Goal: Information Seeking & Learning: Learn about a topic

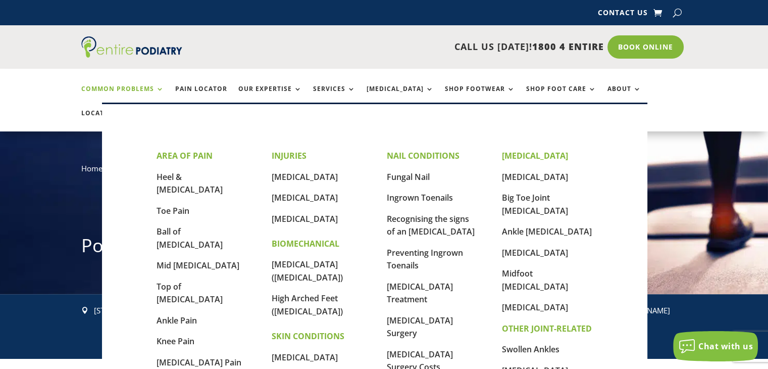
click at [122, 87] on link "Common Problems" at bounding box center [122, 96] width 83 height 22
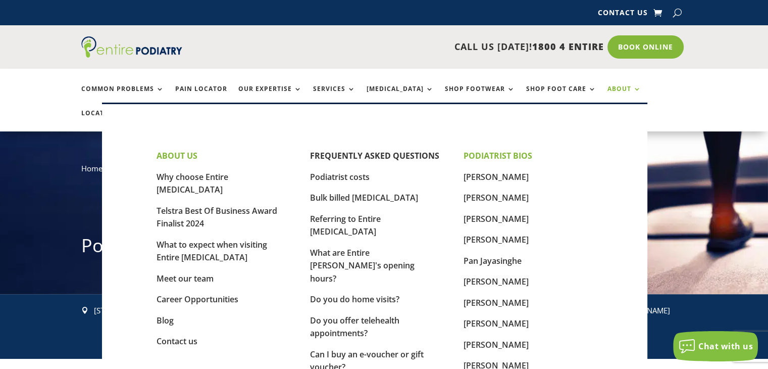
click at [608, 85] on link "About" at bounding box center [625, 96] width 34 height 22
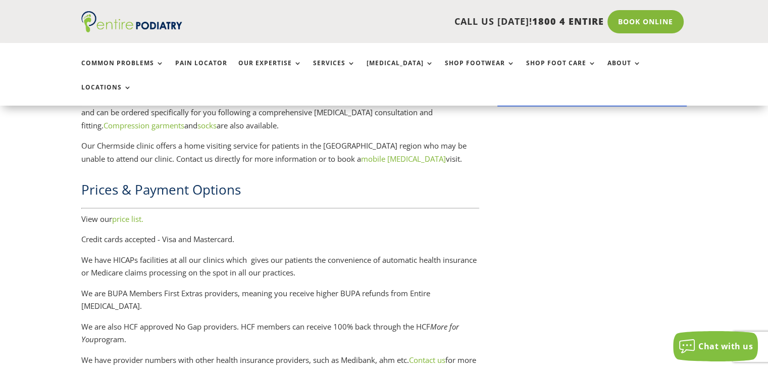
scroll to position [1455, 0]
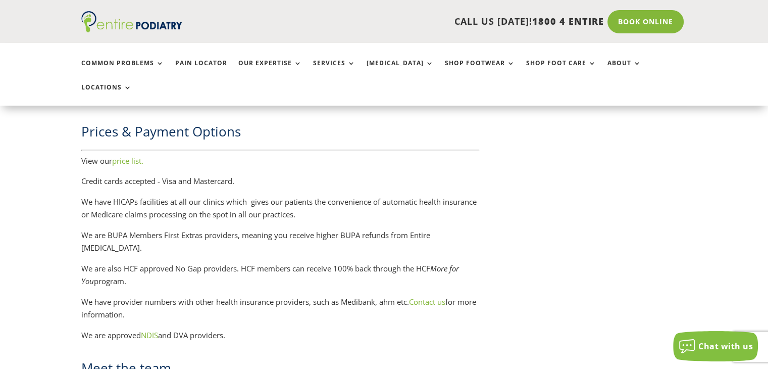
click at [124, 156] on link "price list." at bounding box center [127, 161] width 31 height 10
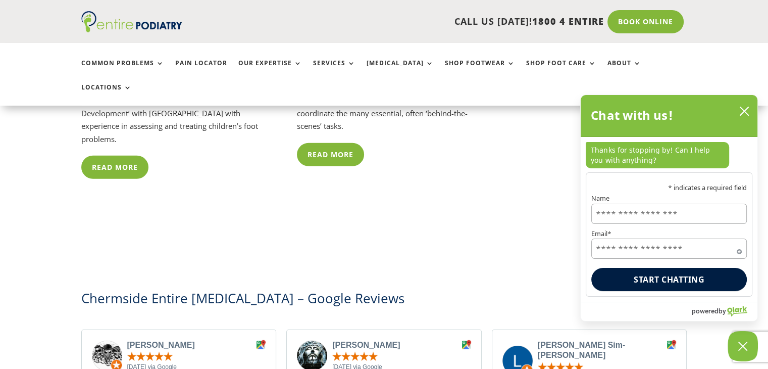
scroll to position [2689, 0]
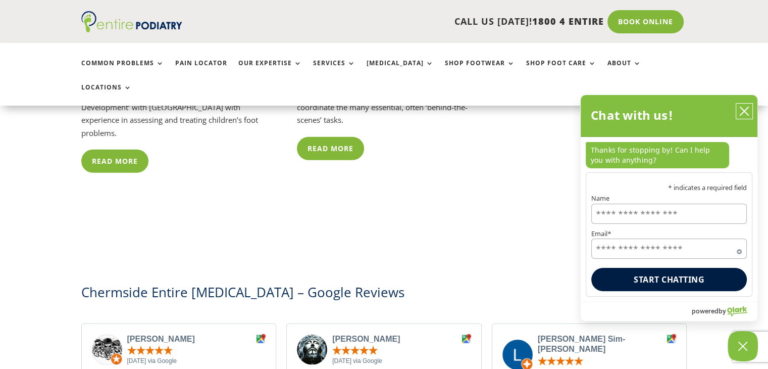
drag, startPoint x: 748, startPoint y: 110, endPoint x: 739, endPoint y: 120, distance: 13.3
click at [748, 110] on icon "close chatbox" at bounding box center [745, 111] width 10 height 10
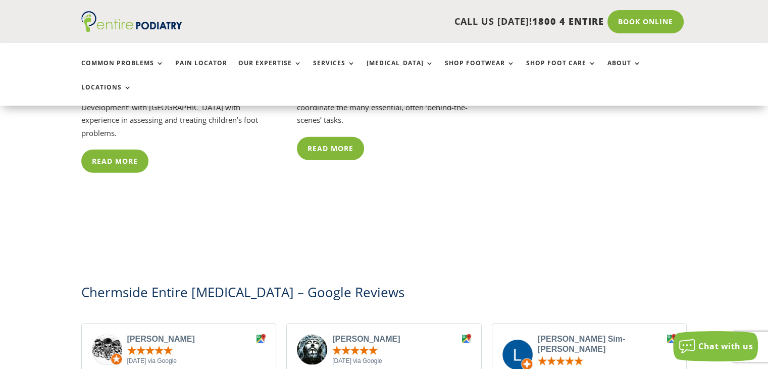
drag, startPoint x: 766, startPoint y: 209, endPoint x: 763, endPoint y: 223, distance: 14.0
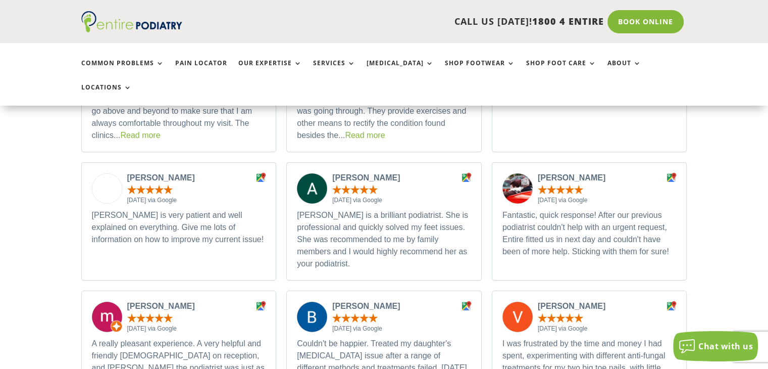
scroll to position [3447, 0]
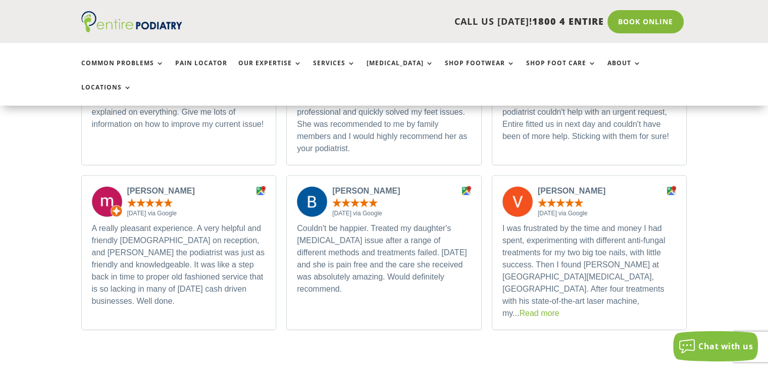
click at [519, 309] on link "Read more" at bounding box center [539, 313] width 40 height 9
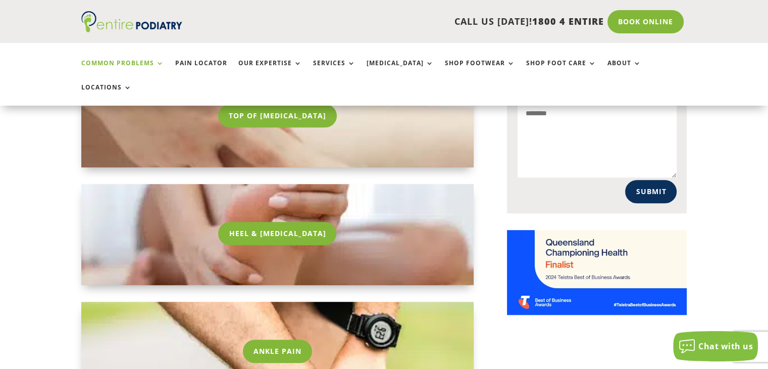
scroll to position [711, 0]
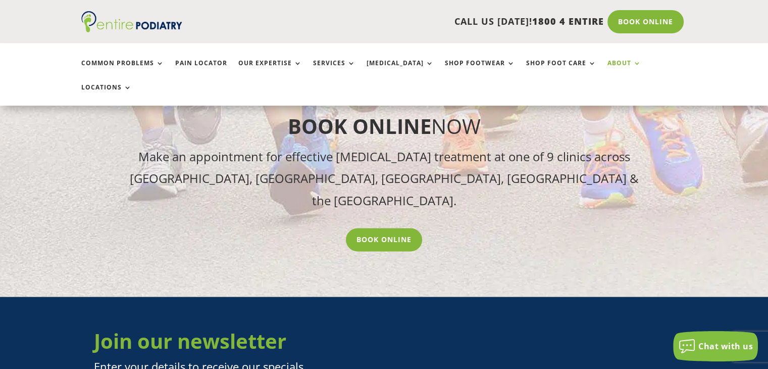
scroll to position [1057, 0]
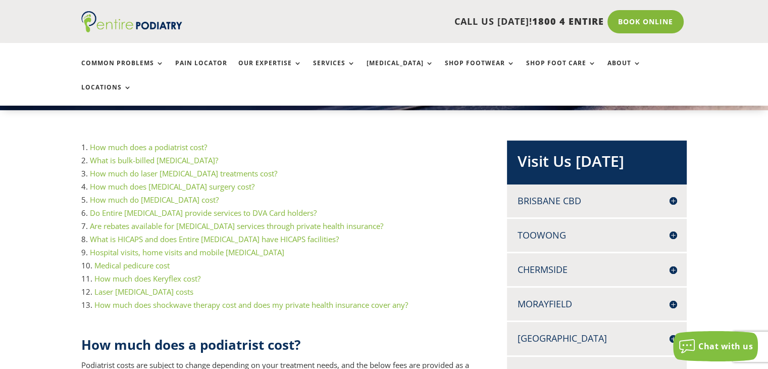
scroll to position [206, 0]
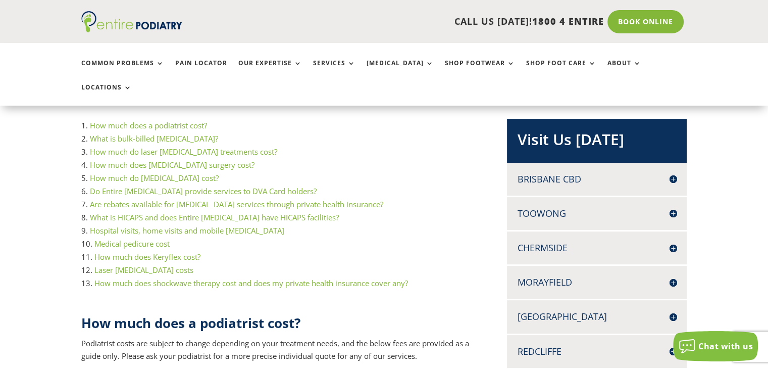
click at [268, 212] on link "What is HICAPS and does Entire [MEDICAL_DATA] have HICAPS facilities?" at bounding box center [214, 217] width 249 height 10
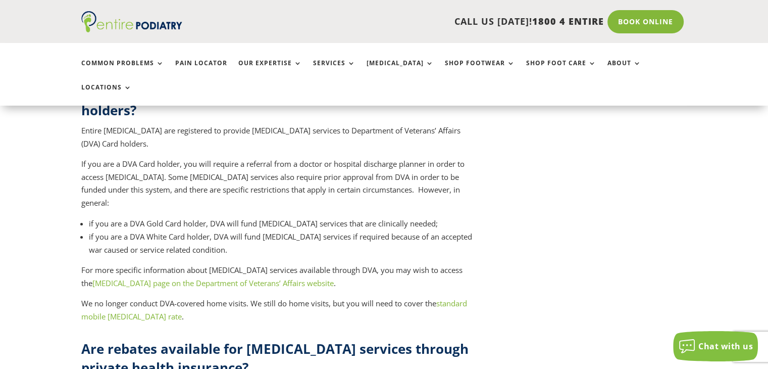
scroll to position [3942, 0]
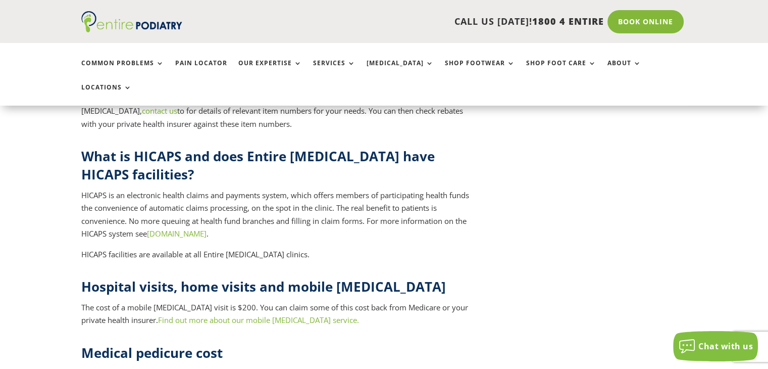
click at [238, 315] on link "Find out more about our mobile [MEDICAL_DATA] service." at bounding box center [258, 320] width 201 height 10
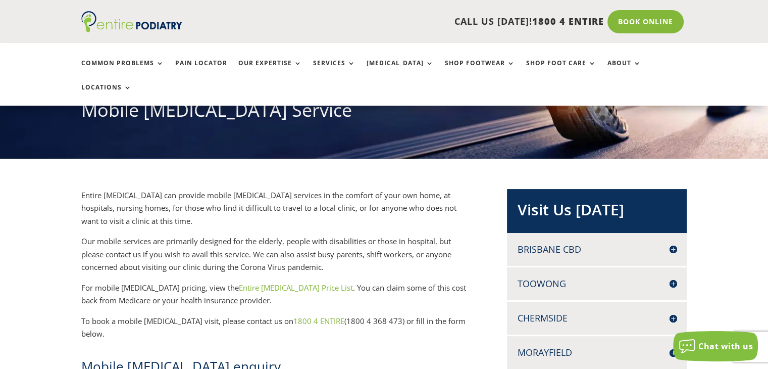
scroll to position [141, 0]
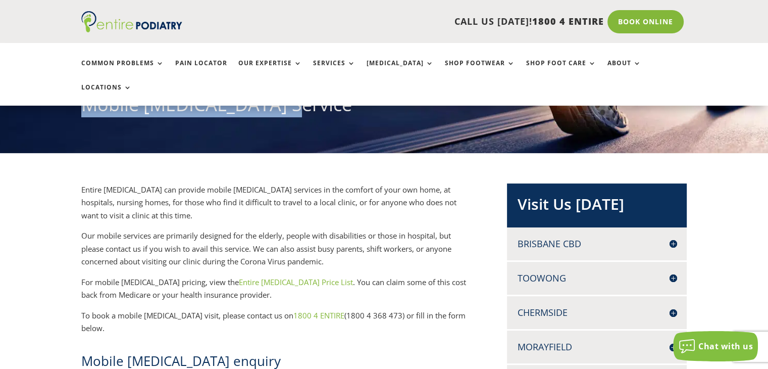
drag, startPoint x: 761, startPoint y: 73, endPoint x: 758, endPoint y: 95, distance: 22.4
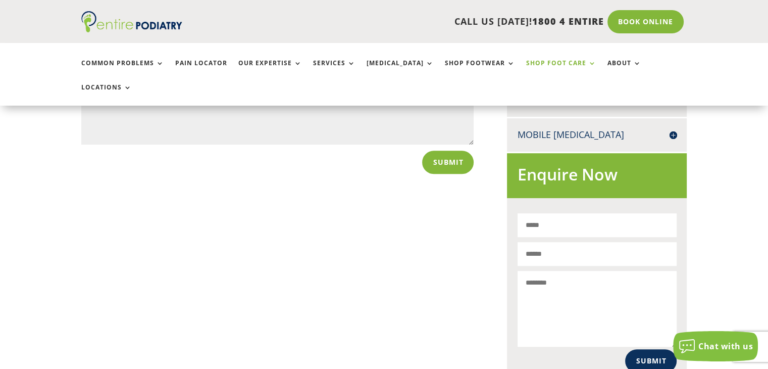
scroll to position [562, 0]
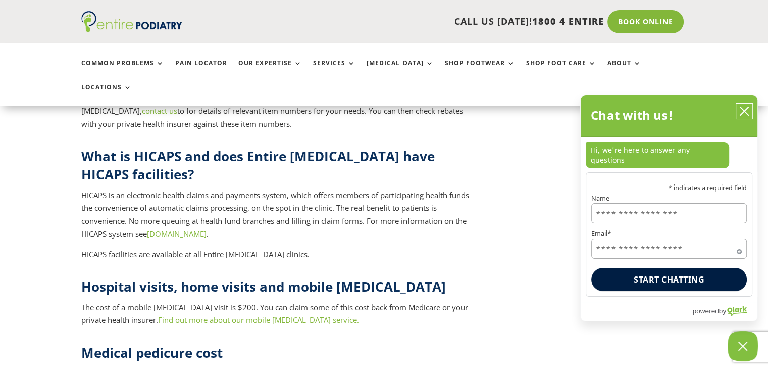
click at [746, 115] on icon "close chatbox" at bounding box center [745, 111] width 8 height 8
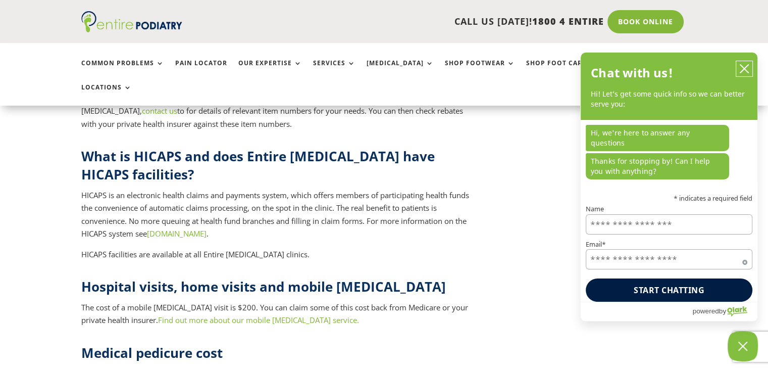
click at [743, 74] on icon "close chatbox" at bounding box center [745, 69] width 10 height 10
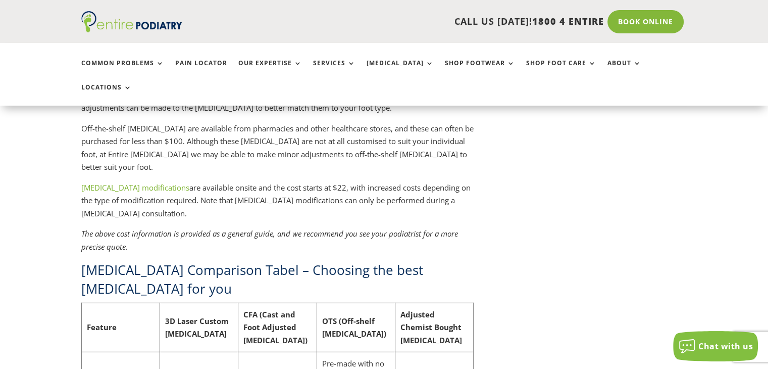
scroll to position [642, 0]
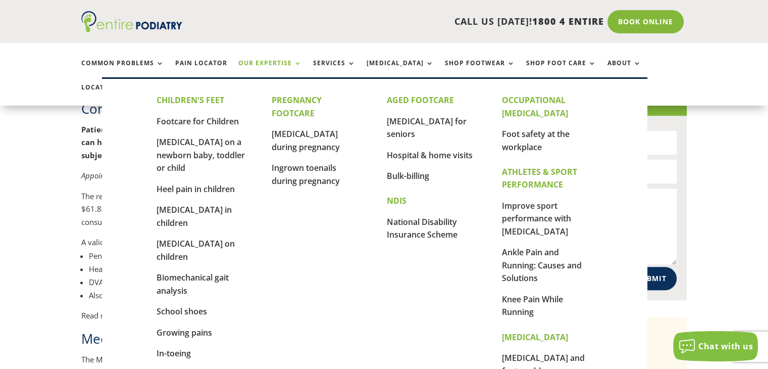
click at [259, 62] on link "Our Expertise" at bounding box center [270, 71] width 64 height 22
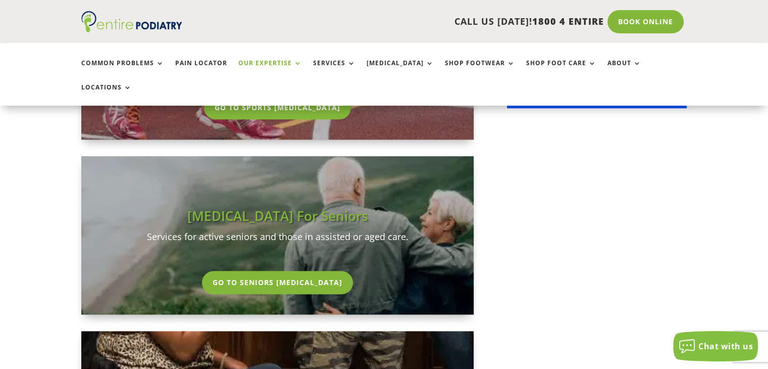
scroll to position [948, 0]
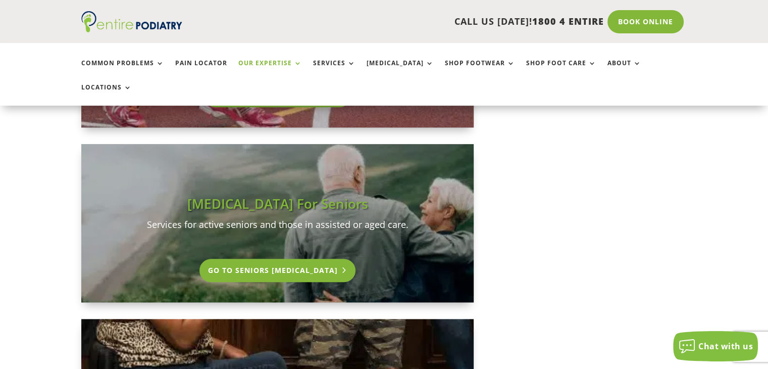
click at [273, 259] on link "Go To Seniors [MEDICAL_DATA]" at bounding box center [278, 270] width 156 height 23
